Goal: Task Accomplishment & Management: Complete application form

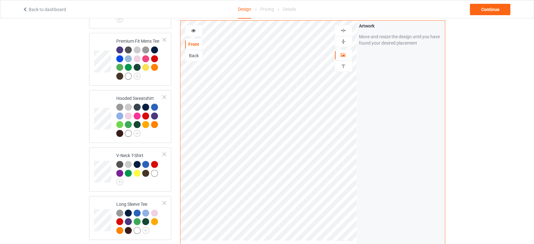
scroll to position [210, 0]
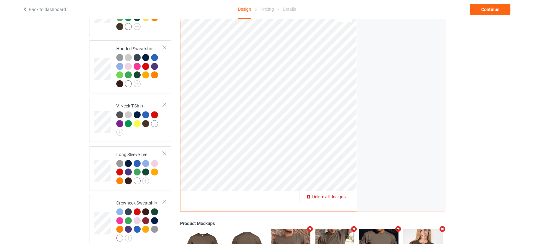
click at [349, 193] on div "Delete all designs" at bounding box center [326, 196] width 52 height 6
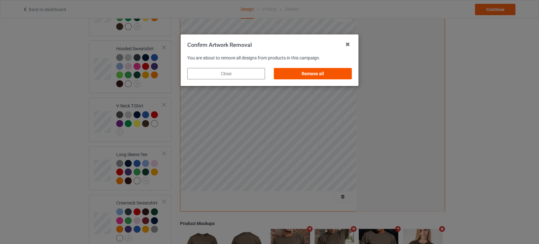
click at [324, 73] on div "Remove all" at bounding box center [313, 73] width 78 height 11
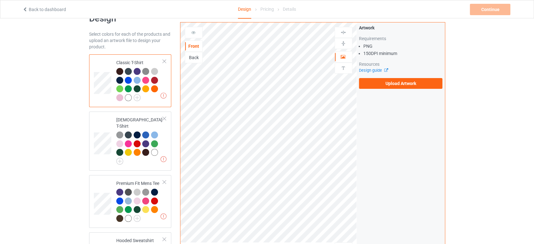
scroll to position [0, 0]
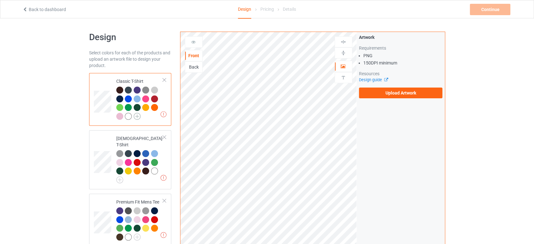
click at [134, 114] on img at bounding box center [137, 116] width 7 height 7
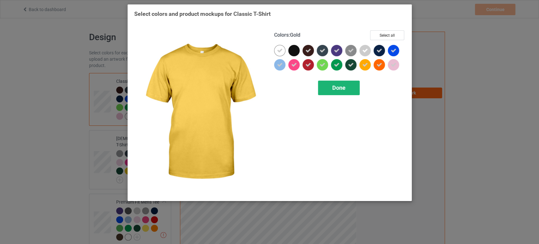
click at [346, 94] on div "Done" at bounding box center [339, 88] width 42 height 15
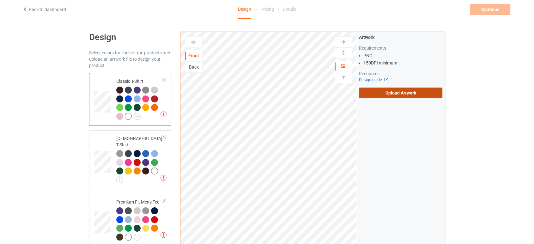
click at [366, 91] on label "Upload Artwork" at bounding box center [401, 93] width 84 height 11
click at [0, 0] on input "Upload Artwork" at bounding box center [0, 0] width 0 height 0
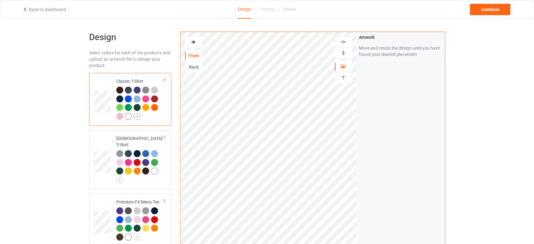
click at [136, 117] on img at bounding box center [137, 116] width 7 height 7
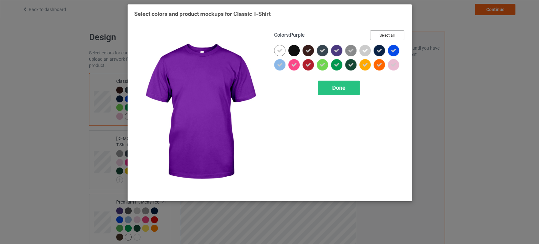
click at [377, 34] on button "Select all" at bounding box center [387, 35] width 34 height 10
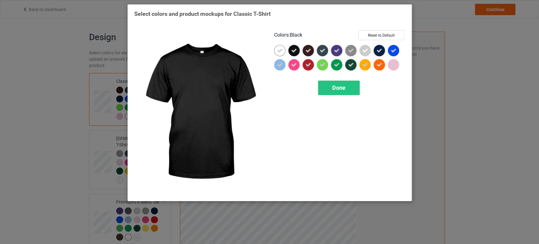
click at [295, 51] on icon at bounding box center [294, 51] width 6 height 6
click at [294, 52] on div at bounding box center [293, 50] width 11 height 11
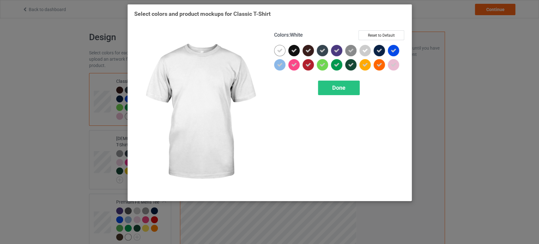
click at [284, 52] on div at bounding box center [279, 50] width 11 height 11
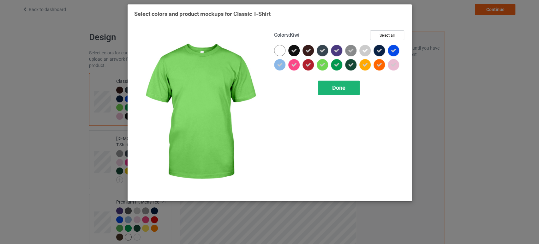
click at [333, 88] on span "Done" at bounding box center [338, 87] width 13 height 7
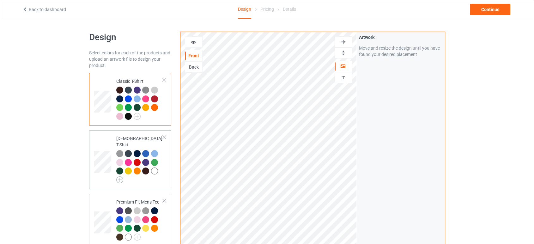
click at [119, 176] on img at bounding box center [119, 179] width 7 height 7
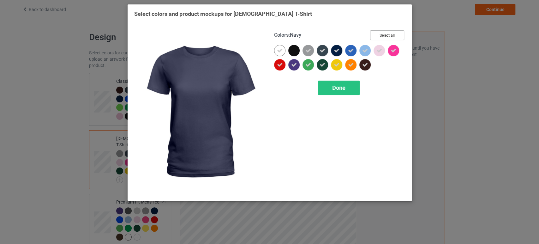
drag, startPoint x: 376, startPoint y: 34, endPoint x: 371, endPoint y: 35, distance: 5.5
click at [377, 34] on button "Select all" at bounding box center [387, 35] width 34 height 10
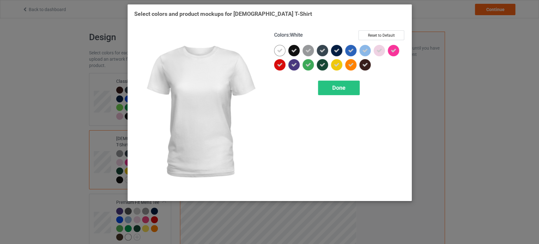
click at [283, 50] on div at bounding box center [279, 50] width 11 height 11
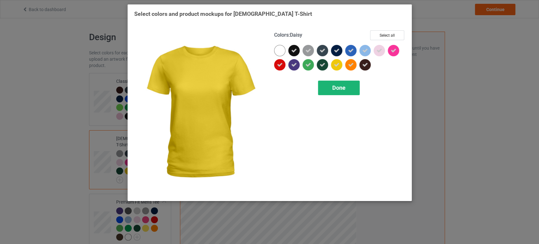
click at [337, 88] on span "Done" at bounding box center [338, 87] width 13 height 7
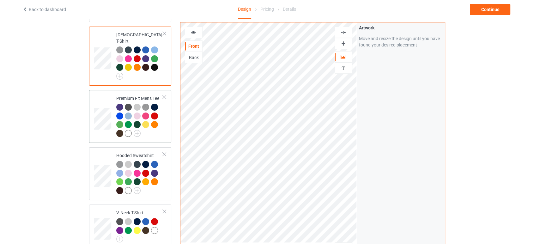
scroll to position [105, 0]
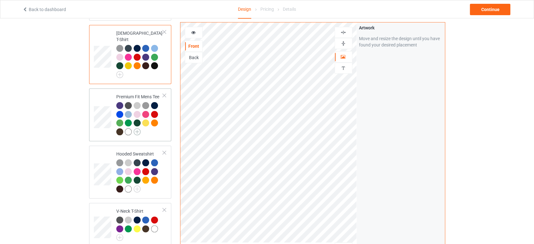
click at [137, 128] on img at bounding box center [137, 131] width 7 height 7
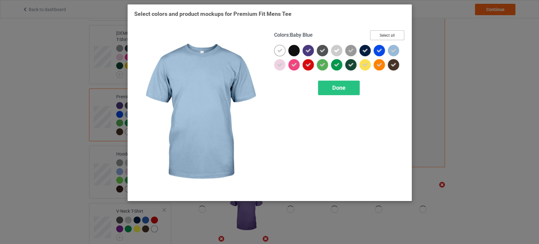
click at [399, 34] on button "Select all" at bounding box center [387, 35] width 34 height 10
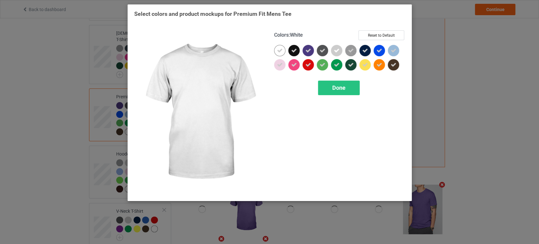
click at [278, 48] on icon at bounding box center [280, 51] width 6 height 6
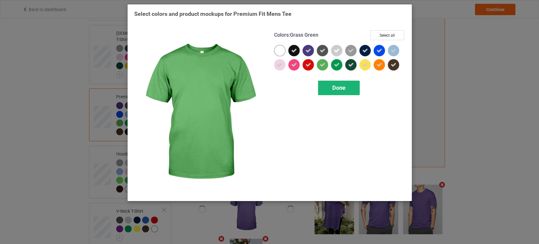
click at [341, 88] on span "Done" at bounding box center [338, 87] width 13 height 7
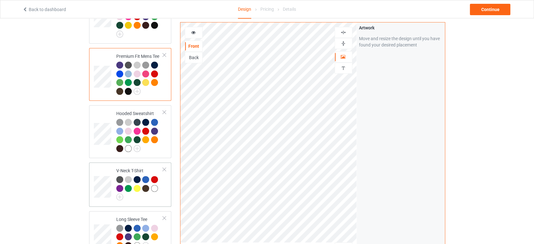
scroll to position [175, 0]
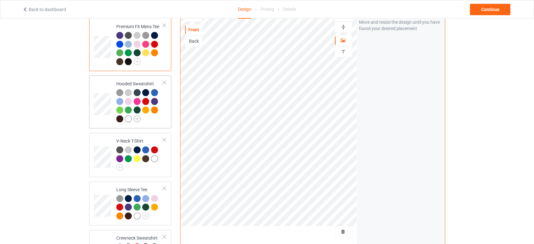
click at [137, 115] on img at bounding box center [137, 118] width 7 height 7
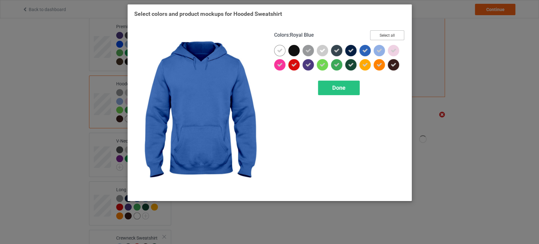
click at [397, 33] on button "Select all" at bounding box center [387, 35] width 34 height 10
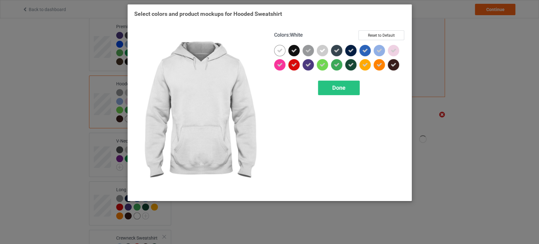
click at [277, 49] on icon at bounding box center [280, 51] width 6 height 6
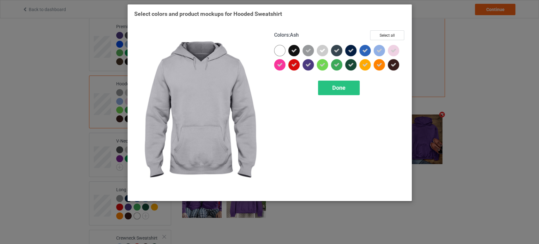
click at [324, 52] on icon at bounding box center [323, 51] width 6 height 6
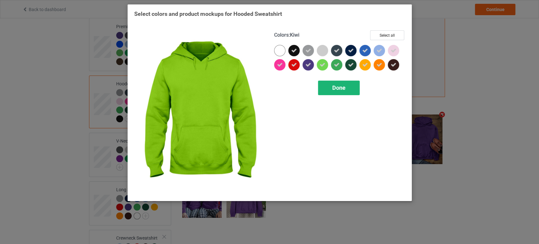
click at [331, 84] on div "Done" at bounding box center [339, 88] width 42 height 15
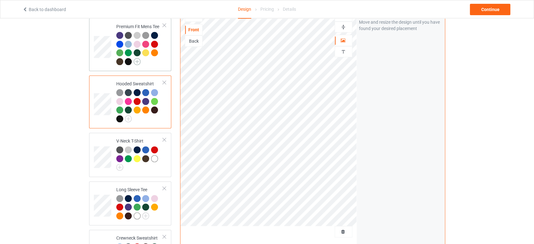
click at [138, 58] on img at bounding box center [137, 61] width 7 height 7
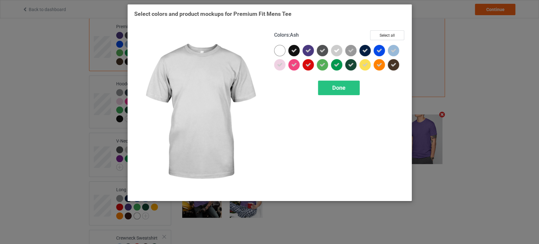
click at [338, 48] on icon at bounding box center [337, 51] width 6 height 6
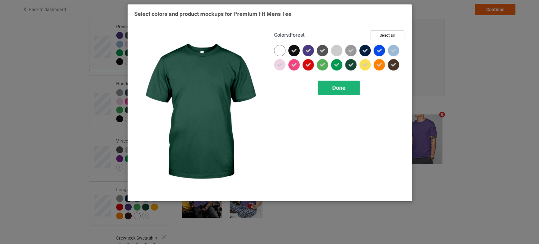
click at [349, 87] on div "Done" at bounding box center [339, 88] width 42 height 15
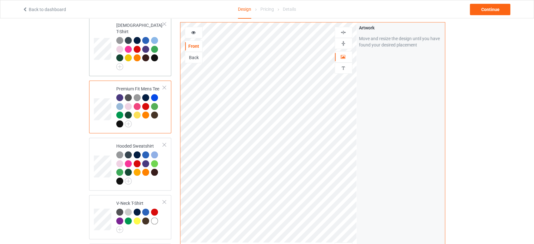
scroll to position [70, 0]
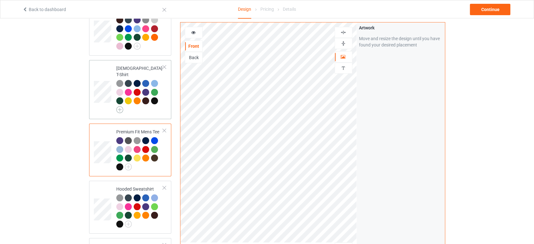
click at [120, 106] on img at bounding box center [119, 109] width 7 height 7
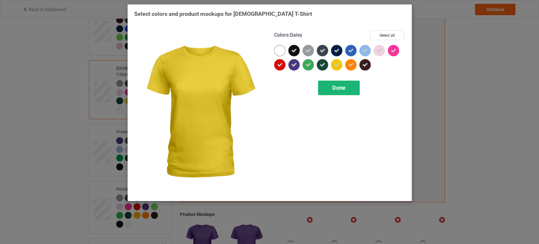
click at [339, 90] on span "Done" at bounding box center [338, 87] width 13 height 7
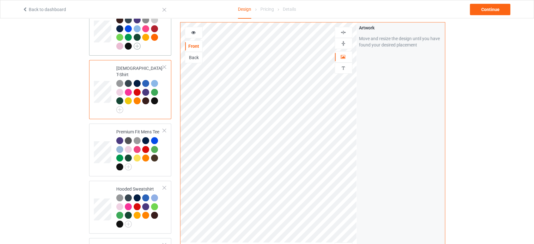
click at [135, 45] on img at bounding box center [137, 46] width 7 height 7
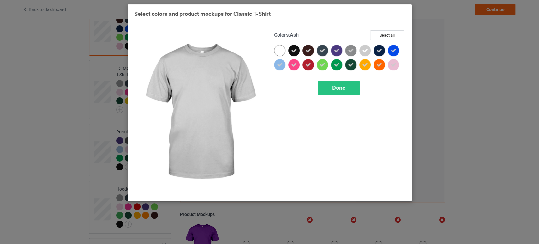
click at [361, 48] on div at bounding box center [365, 50] width 11 height 11
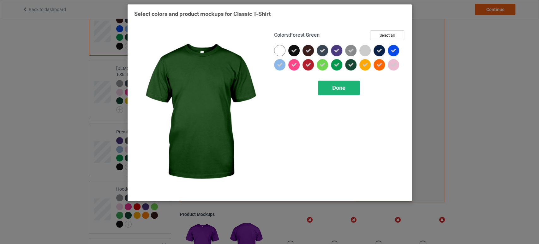
click at [336, 90] on span "Done" at bounding box center [338, 87] width 13 height 7
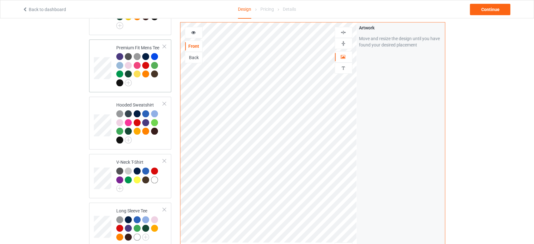
scroll to position [175, 0]
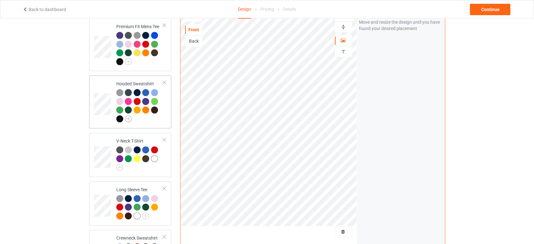
click at [126, 116] on img at bounding box center [128, 118] width 7 height 7
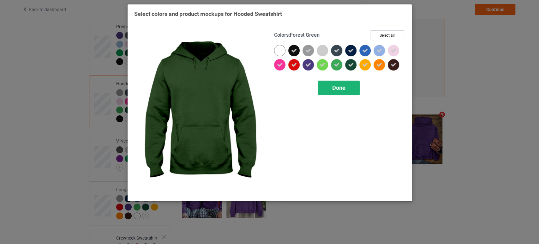
click at [345, 90] on span "Done" at bounding box center [338, 87] width 13 height 7
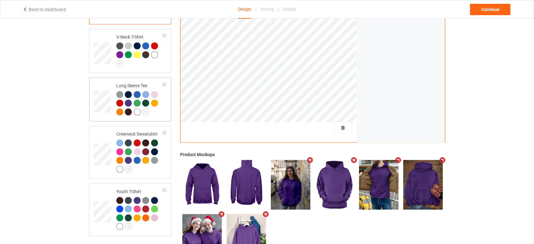
scroll to position [281, 0]
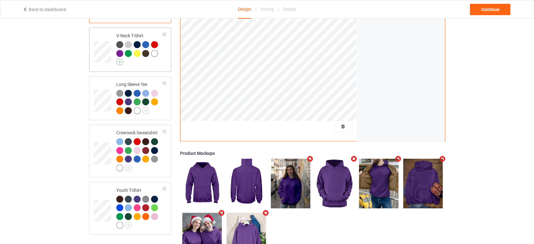
click at [120, 58] on img at bounding box center [119, 61] width 7 height 7
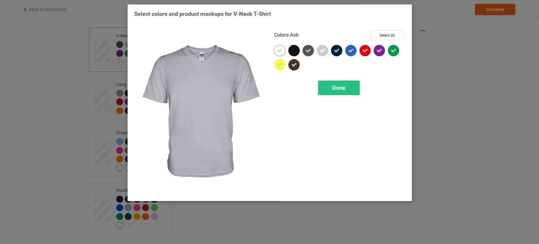
click at [319, 54] on div at bounding box center [322, 50] width 11 height 11
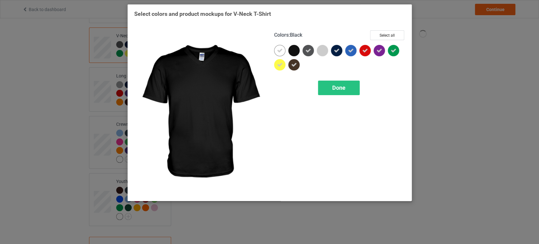
click at [296, 52] on div at bounding box center [293, 50] width 11 height 11
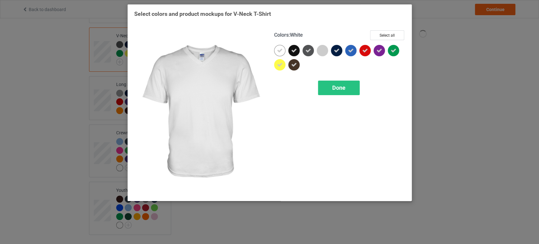
click at [282, 52] on icon at bounding box center [280, 51] width 6 height 6
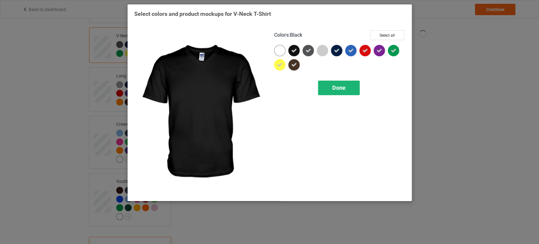
click at [332, 88] on div "Done" at bounding box center [339, 88] width 42 height 15
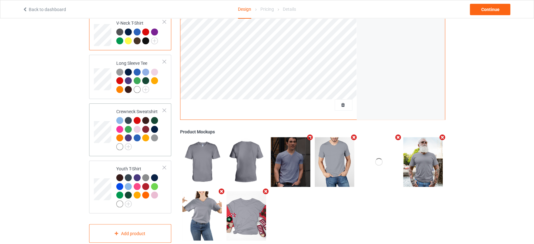
scroll to position [300, 0]
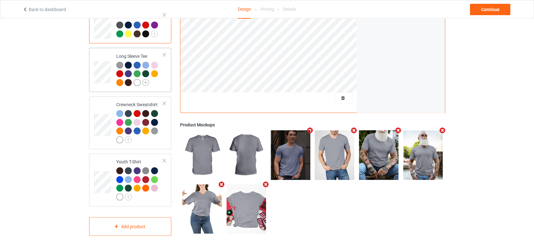
click at [146, 79] on img at bounding box center [145, 82] width 7 height 7
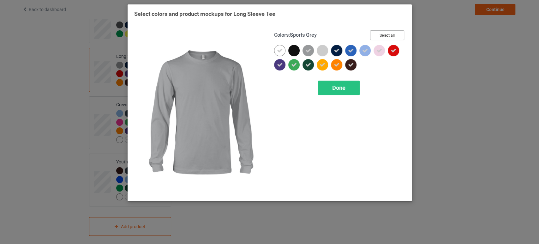
click at [380, 38] on button "Select all" at bounding box center [387, 35] width 34 height 10
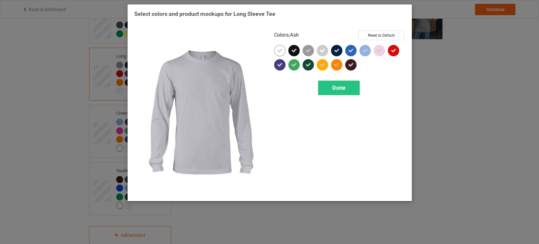
click at [317, 49] on div at bounding box center [322, 50] width 11 height 11
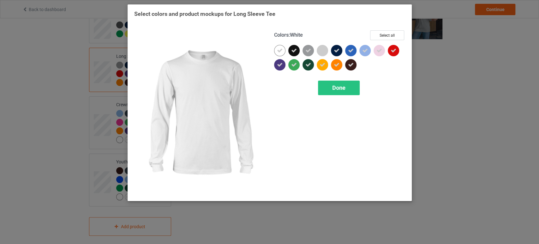
click at [284, 50] on div at bounding box center [279, 50] width 11 height 11
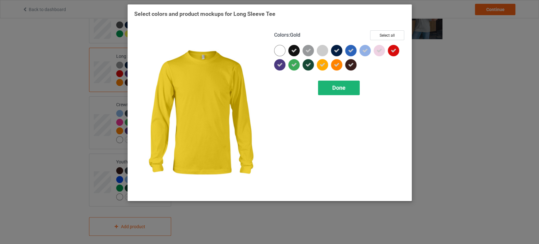
click at [351, 92] on div "Done" at bounding box center [339, 88] width 42 height 15
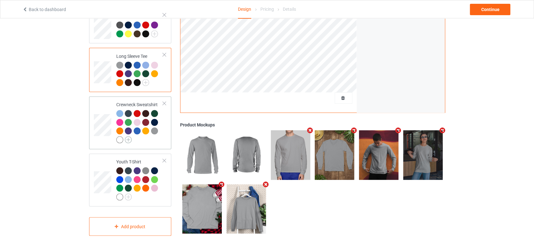
click at [129, 136] on img at bounding box center [128, 139] width 7 height 7
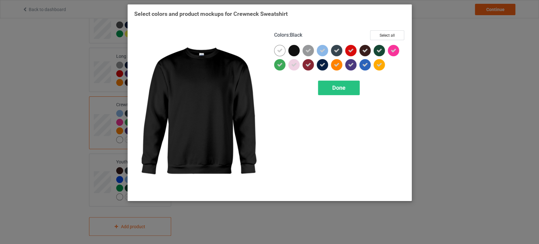
click at [296, 49] on div at bounding box center [293, 50] width 11 height 11
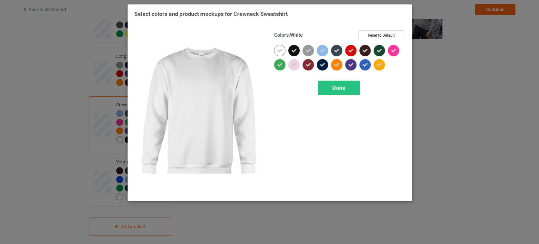
click at [281, 49] on icon at bounding box center [280, 51] width 6 height 6
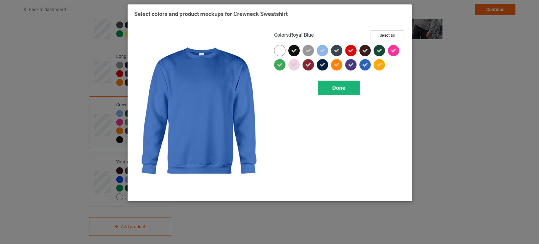
click at [354, 88] on div "Done" at bounding box center [339, 88] width 42 height 15
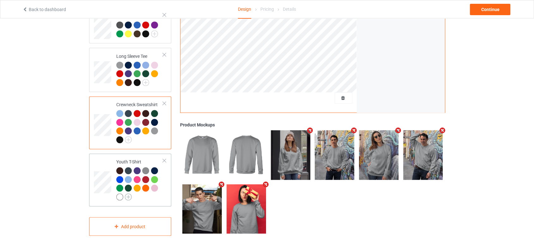
click at [125, 193] on img at bounding box center [128, 196] width 7 height 7
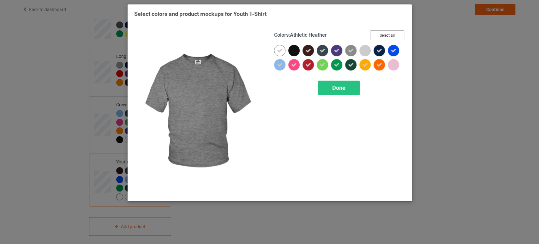
click at [378, 32] on button "Select all" at bounding box center [387, 35] width 34 height 10
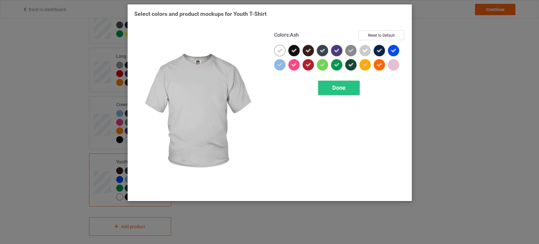
click at [365, 51] on icon at bounding box center [365, 51] width 6 height 6
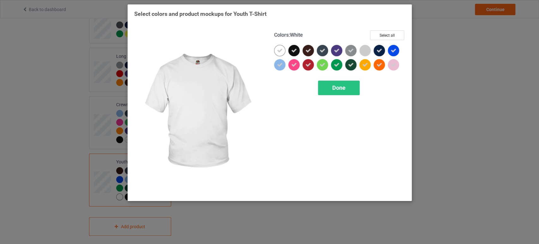
click at [282, 50] on icon at bounding box center [280, 51] width 6 height 6
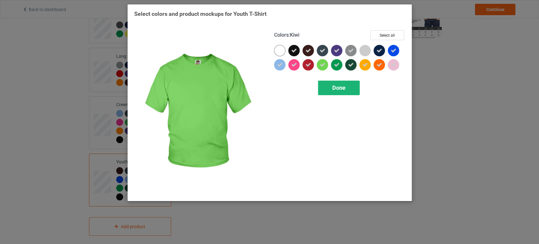
click at [341, 86] on span "Done" at bounding box center [338, 87] width 13 height 7
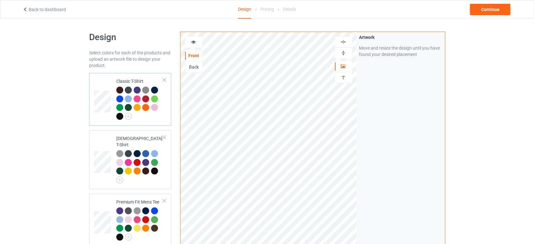
click at [111, 80] on td at bounding box center [103, 100] width 19 height 48
click at [499, 7] on div "Continue" at bounding box center [490, 9] width 40 height 11
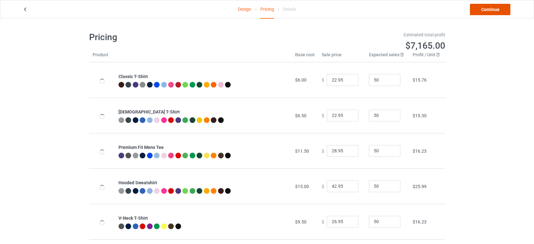
click at [480, 9] on link "Continue" at bounding box center [490, 9] width 40 height 11
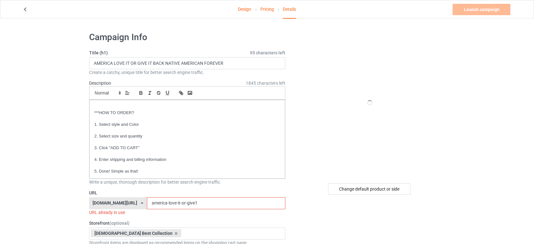
click at [221, 197] on input "america-love-it-or-give1" at bounding box center [216, 203] width 138 height 12
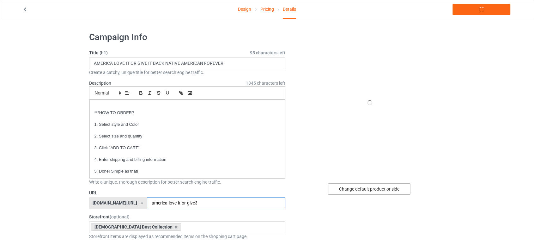
type input "america-love-it-or-give3"
click at [357, 188] on div "Change default product or side" at bounding box center [369, 188] width 82 height 11
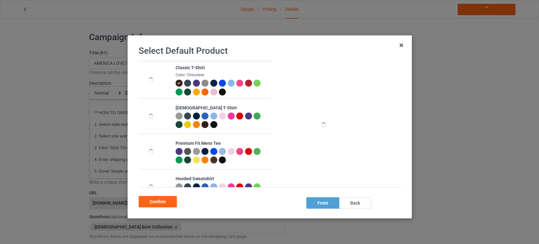
click at [219, 94] on div at bounding box center [222, 91] width 7 height 7
click at [164, 199] on div "Confirm" at bounding box center [158, 201] width 38 height 11
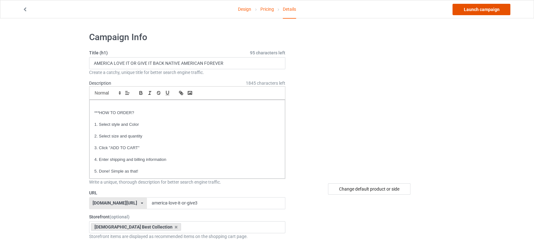
click at [471, 9] on link "Launch campaign" at bounding box center [481, 9] width 58 height 11
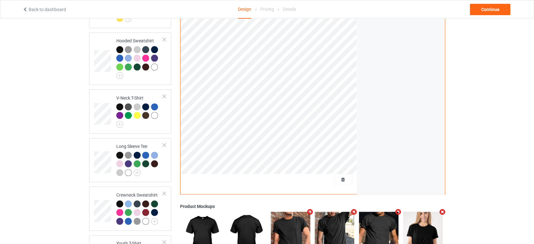
scroll to position [210, 0]
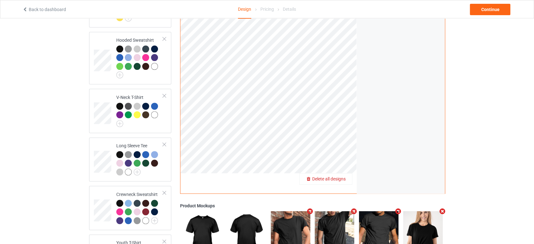
click at [342, 176] on span "Delete all designs" at bounding box center [328, 178] width 33 height 5
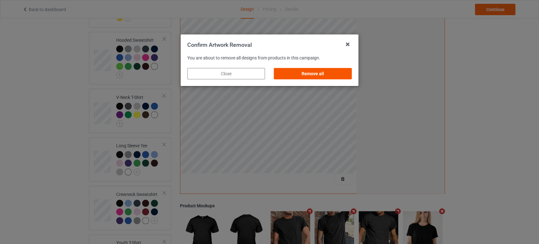
click at [320, 73] on div "Remove all" at bounding box center [313, 73] width 78 height 11
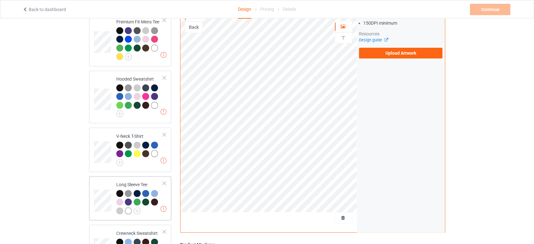
scroll to position [0, 0]
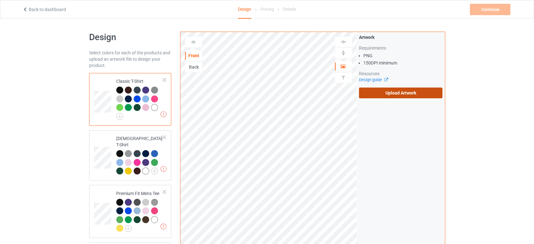
click at [386, 92] on label "Upload Artwork" at bounding box center [401, 93] width 84 height 11
click at [0, 0] on input "Upload Artwork" at bounding box center [0, 0] width 0 height 0
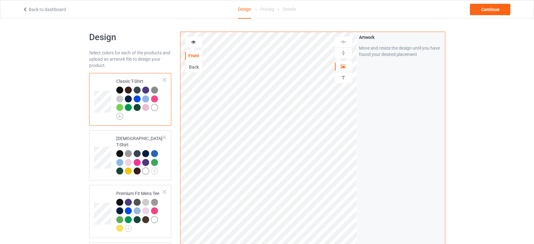
click at [119, 116] on img at bounding box center [119, 116] width 7 height 7
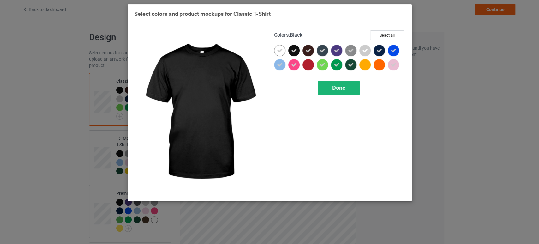
click at [355, 88] on div "Done" at bounding box center [339, 88] width 42 height 15
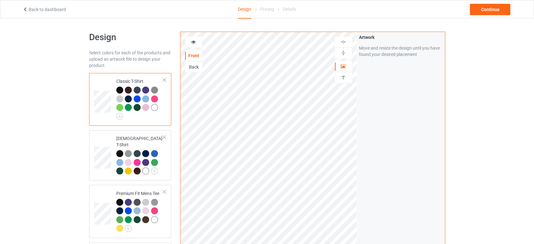
click at [156, 111] on div at bounding box center [155, 108] width 9 height 9
click at [119, 117] on img at bounding box center [119, 116] width 7 height 7
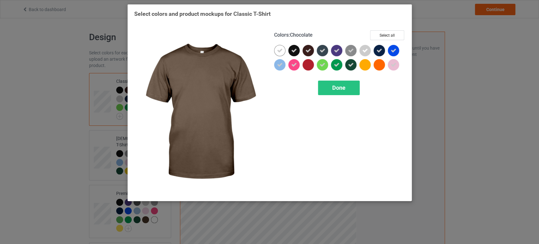
click at [308, 53] on icon at bounding box center [309, 51] width 6 height 6
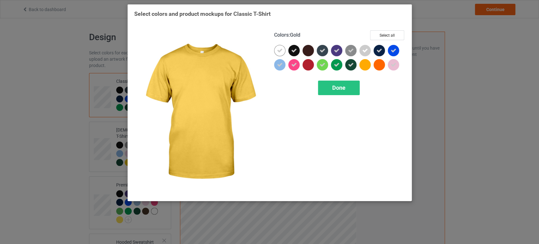
click at [365, 66] on div at bounding box center [365, 64] width 11 height 11
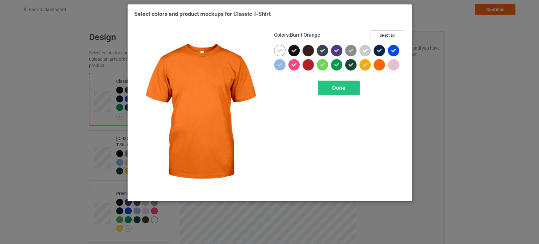
click at [380, 63] on div at bounding box center [379, 64] width 11 height 11
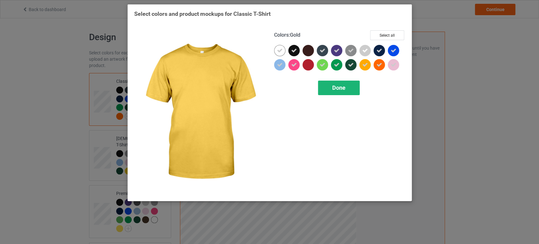
click at [344, 86] on span "Done" at bounding box center [338, 87] width 13 height 7
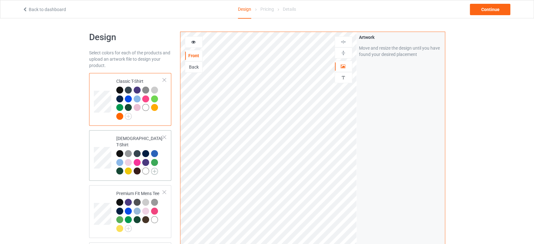
click at [154, 168] on img at bounding box center [154, 171] width 7 height 7
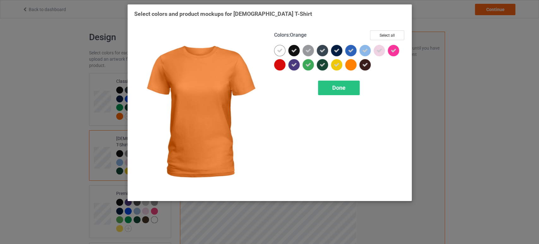
click at [351, 68] on div at bounding box center [350, 64] width 11 height 11
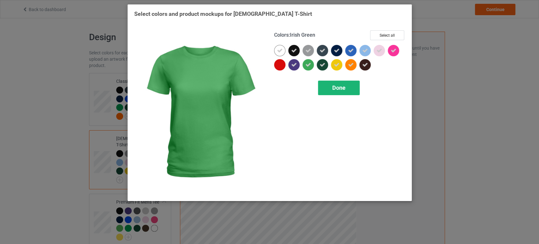
click at [327, 90] on div "Done" at bounding box center [339, 88] width 42 height 15
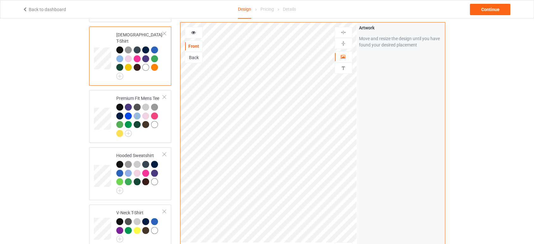
scroll to position [105, 0]
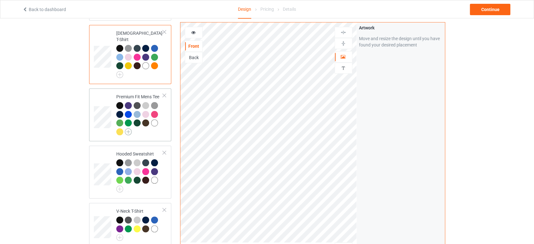
click at [128, 128] on img at bounding box center [128, 131] width 7 height 7
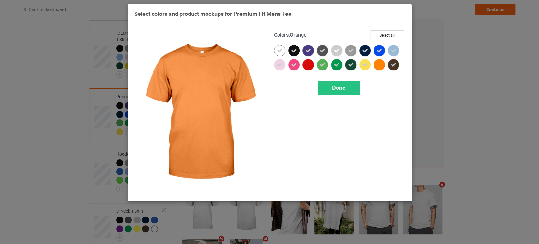
click at [376, 66] on div at bounding box center [379, 64] width 11 height 11
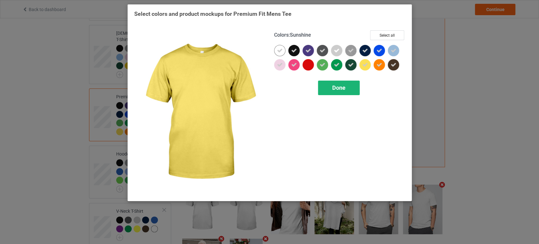
click at [346, 88] on div "Done" at bounding box center [339, 88] width 42 height 15
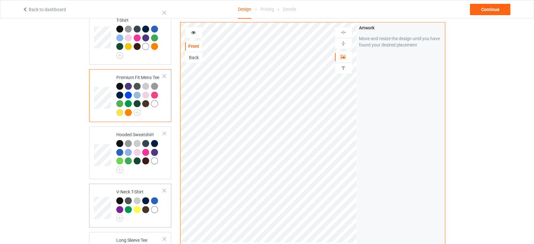
scroll to position [175, 0]
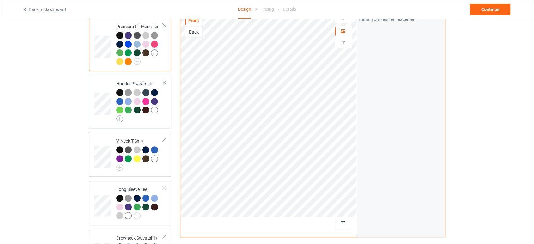
click at [122, 115] on img at bounding box center [119, 118] width 7 height 7
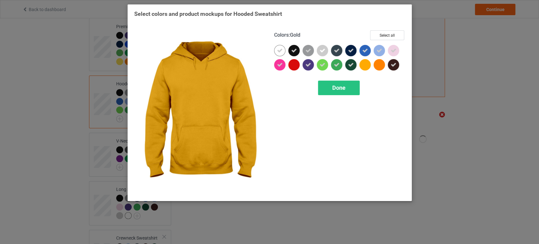
click at [368, 70] on div at bounding box center [367, 66] width 14 height 14
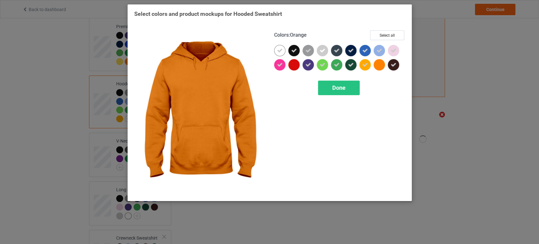
click at [379, 65] on div at bounding box center [379, 64] width 11 height 11
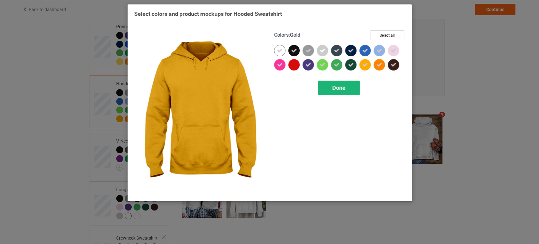
click at [356, 85] on div "Done" at bounding box center [339, 88] width 42 height 15
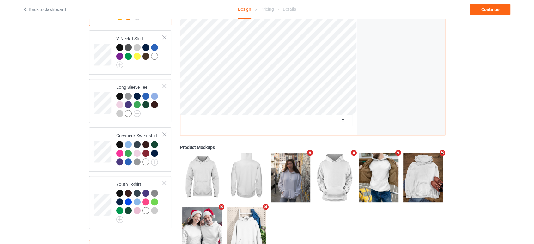
scroll to position [281, 0]
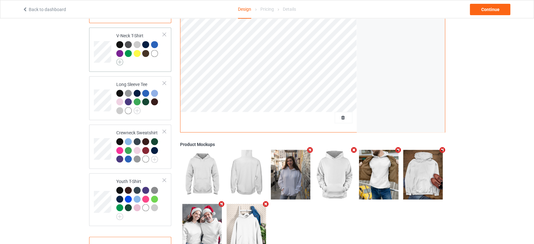
click at [120, 58] on img at bounding box center [119, 61] width 7 height 7
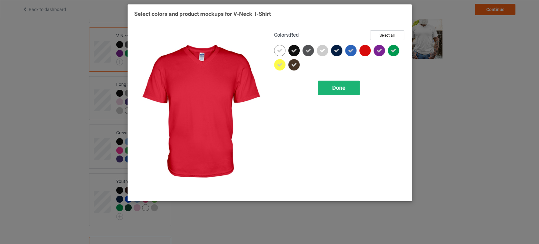
click at [348, 85] on div "Done" at bounding box center [339, 88] width 42 height 15
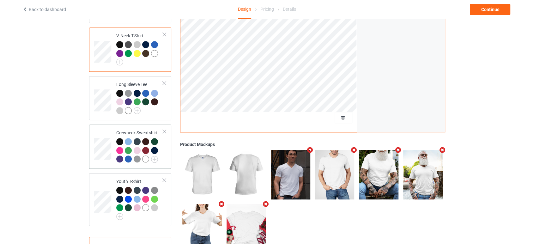
scroll to position [300, 0]
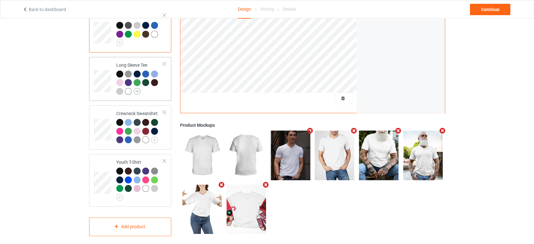
click at [135, 88] on img at bounding box center [137, 91] width 7 height 7
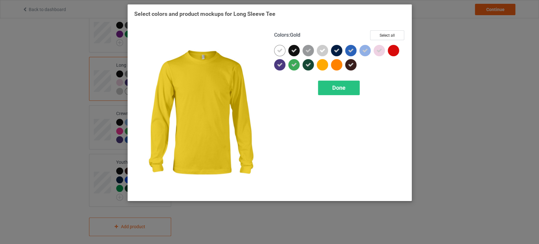
click at [319, 64] on div at bounding box center [322, 64] width 11 height 11
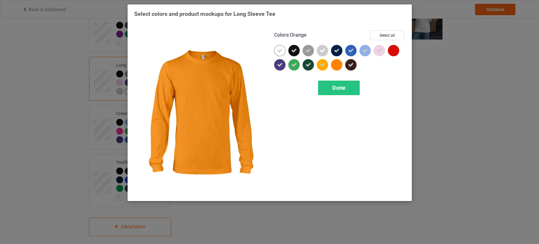
click at [336, 68] on div at bounding box center [336, 64] width 11 height 11
click at [333, 87] on span "Done" at bounding box center [338, 87] width 13 height 7
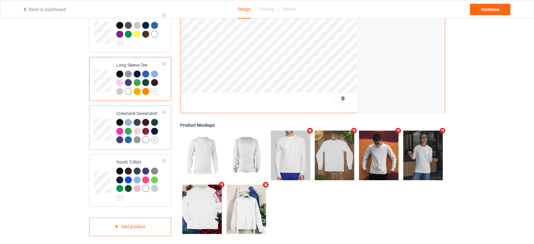
click at [157, 136] on img at bounding box center [154, 139] width 7 height 7
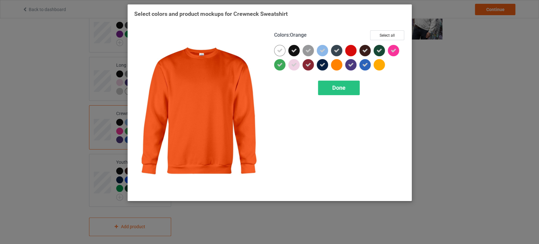
drag, startPoint x: 338, startPoint y: 66, endPoint x: 346, endPoint y: 66, distance: 7.9
click at [339, 65] on div at bounding box center [336, 64] width 11 height 11
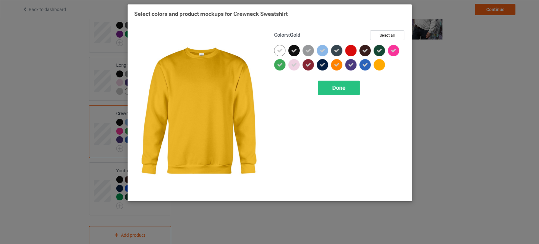
click at [378, 63] on div at bounding box center [379, 64] width 11 height 11
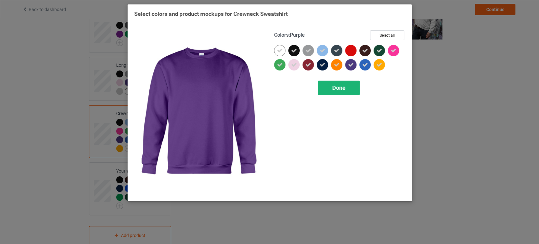
click at [350, 92] on div "Done" at bounding box center [339, 88] width 42 height 15
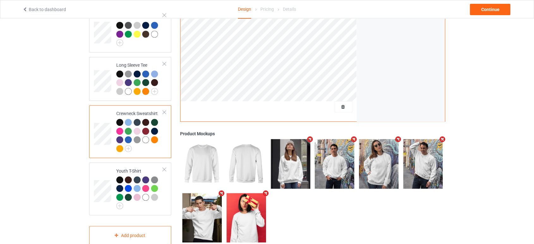
scroll to position [308, 0]
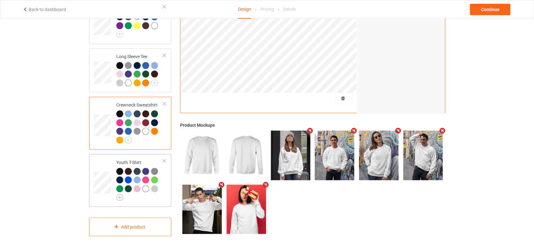
click at [121, 194] on img at bounding box center [119, 197] width 7 height 7
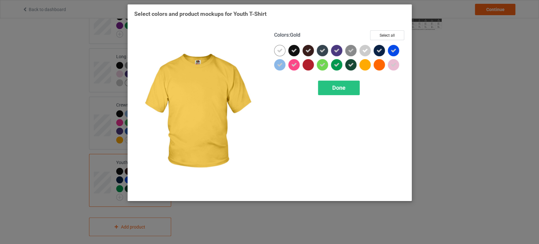
click at [369, 62] on div at bounding box center [365, 64] width 11 height 11
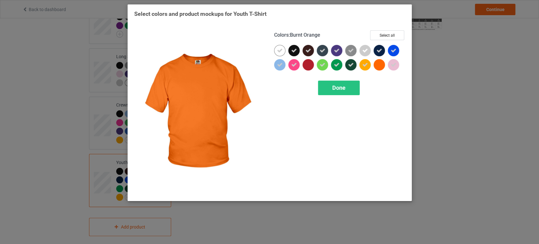
click at [380, 66] on div at bounding box center [379, 64] width 11 height 11
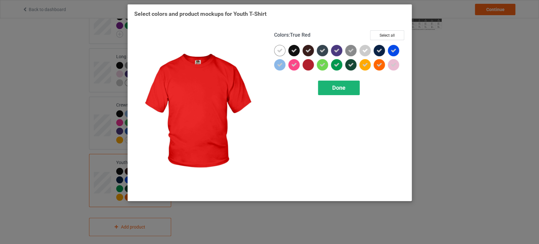
click at [333, 88] on span "Done" at bounding box center [338, 87] width 13 height 7
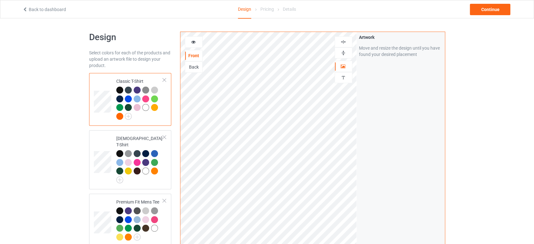
click at [340, 53] on img at bounding box center [343, 53] width 6 height 6
click at [488, 5] on div "Continue" at bounding box center [490, 9] width 40 height 11
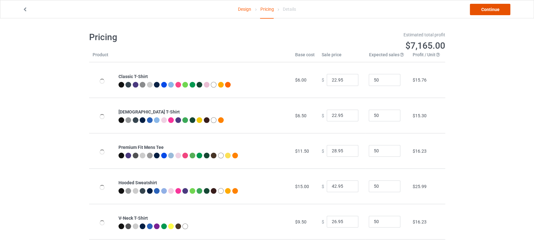
click at [488, 4] on link "Continue" at bounding box center [490, 9] width 40 height 11
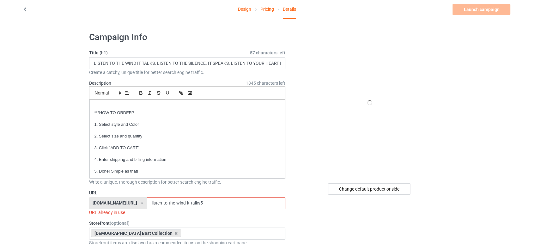
click at [208, 204] on input "listen-to-the-wind-it-talks5" at bounding box center [216, 203] width 138 height 12
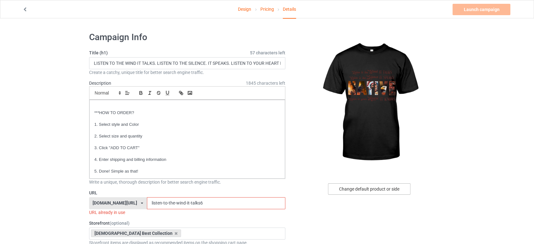
click at [369, 186] on div "Change default product or side" at bounding box center [369, 188] width 82 height 11
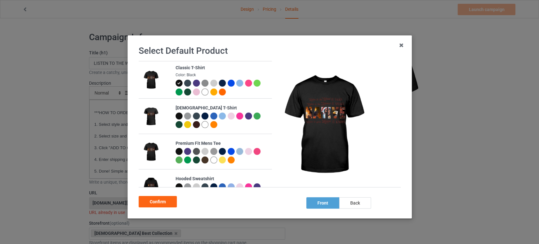
click at [202, 91] on div at bounding box center [205, 91] width 7 height 7
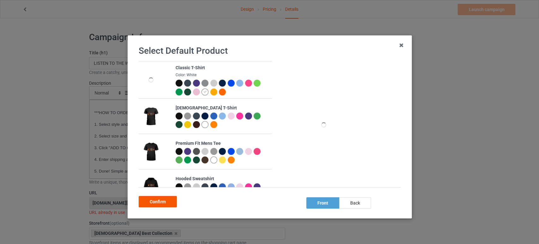
click at [156, 201] on div "Confirm" at bounding box center [158, 201] width 38 height 11
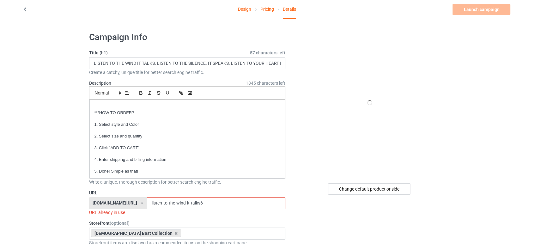
click at [207, 199] on input "listen-to-the-wind-it-talks6" at bounding box center [216, 203] width 138 height 12
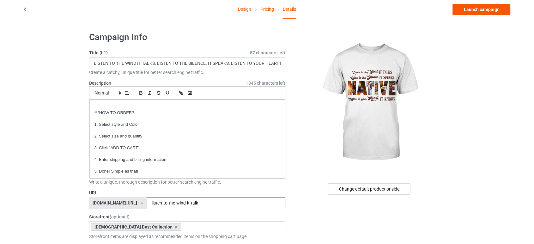
type input "listen-to-the-wind-it-talk"
click at [490, 4] on link "Launch campaign" at bounding box center [481, 9] width 58 height 11
